Goal: Information Seeking & Learning: Learn about a topic

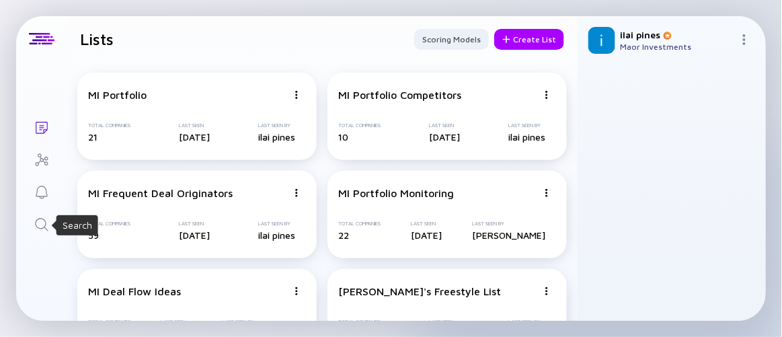
click at [46, 229] on icon "Search" at bounding box center [42, 225] width 16 height 16
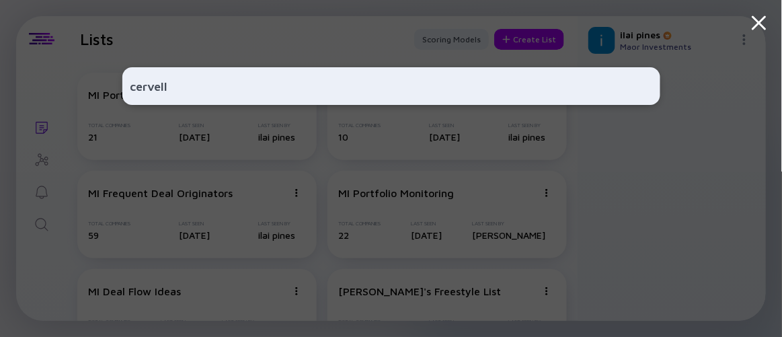
type input "cervello"
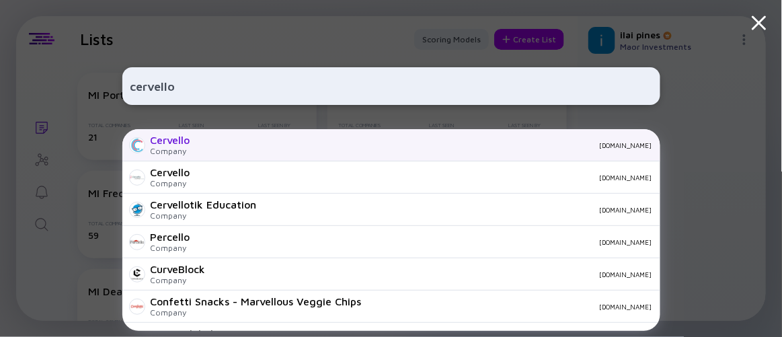
click at [191, 149] on div "Cervello Company [DOMAIN_NAME]" at bounding box center [391, 145] width 538 height 32
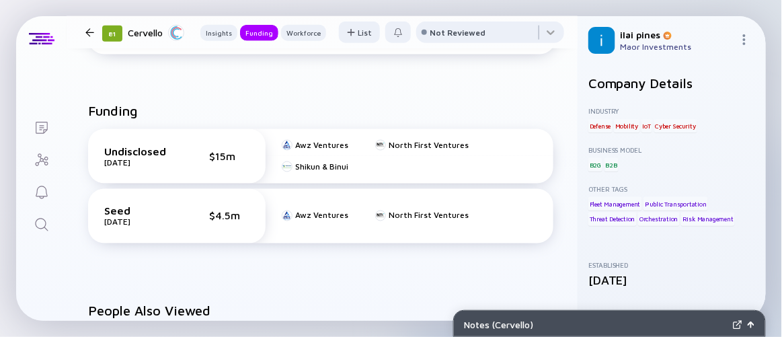
scroll to position [428, 0]
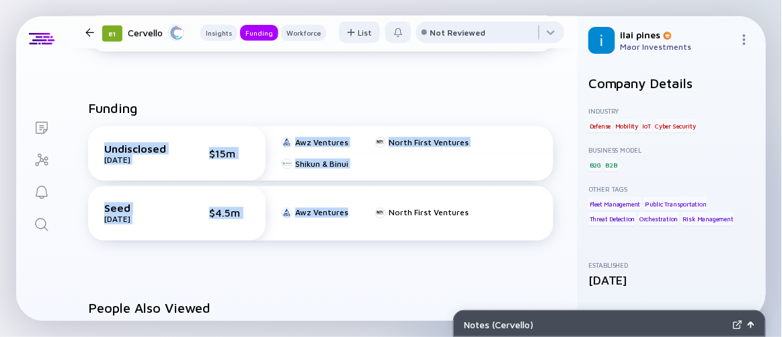
drag, startPoint x: 316, startPoint y: 106, endPoint x: 379, endPoint y: 278, distance: 184.1
click at [379, 277] on div "Funding Undisclosed [DATE] $15m Awz Ventures North First Ventures Shikun & Binu…" at bounding box center [322, 179] width 511 height 200
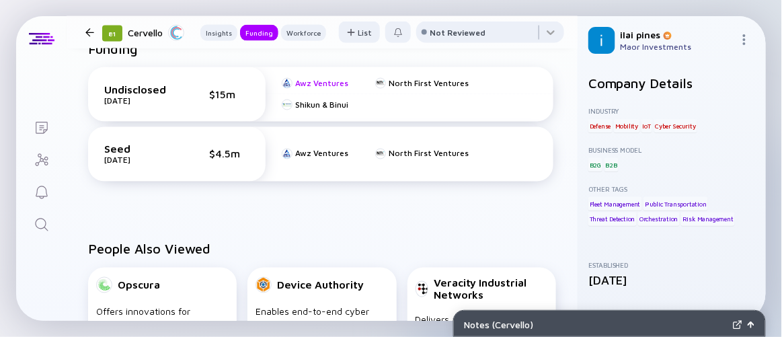
scroll to position [489, 0]
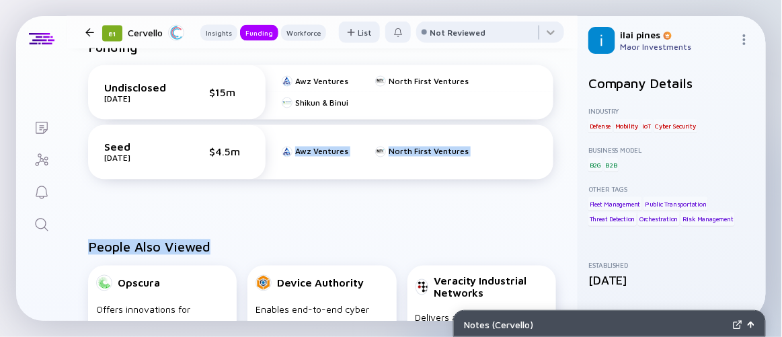
drag, startPoint x: 332, startPoint y: 233, endPoint x: 287, endPoint y: 163, distance: 83.4
click at [297, 243] on h2 "People Also Viewed" at bounding box center [322, 246] width 468 height 15
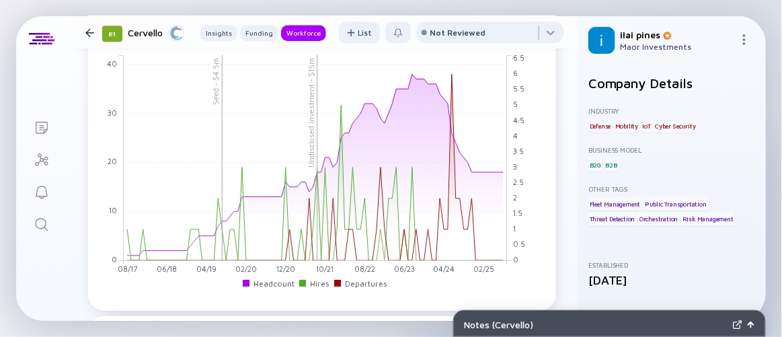
scroll to position [1023, 0]
